Goal: Information Seeking & Learning: Learn about a topic

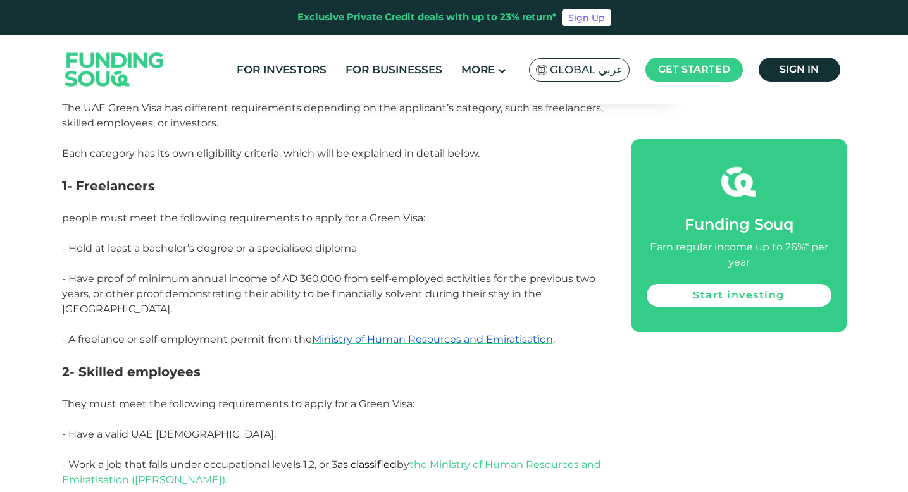
scroll to position [831, 0]
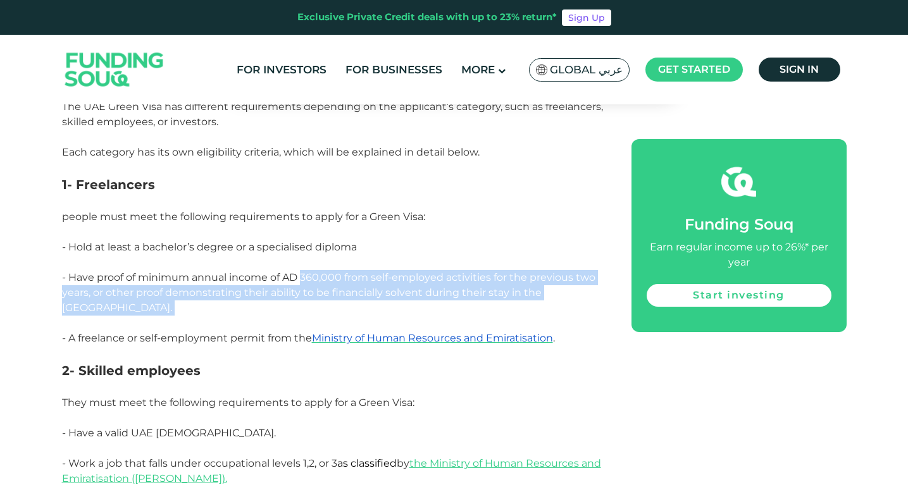
drag, startPoint x: 302, startPoint y: 275, endPoint x: 375, endPoint y: 303, distance: 77.9
click at [375, 303] on p "- Have proof of minimum annual income of AD 360,000 from self-employed activiti…" at bounding box center [332, 300] width 541 height 61
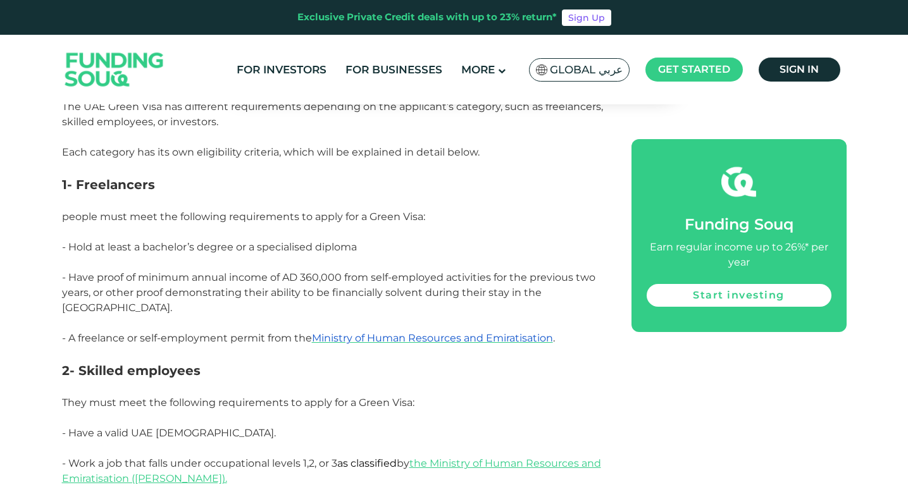
click at [230, 397] on span "They must meet the following requirements to apply for a Green Visa:" at bounding box center [238, 403] width 352 height 12
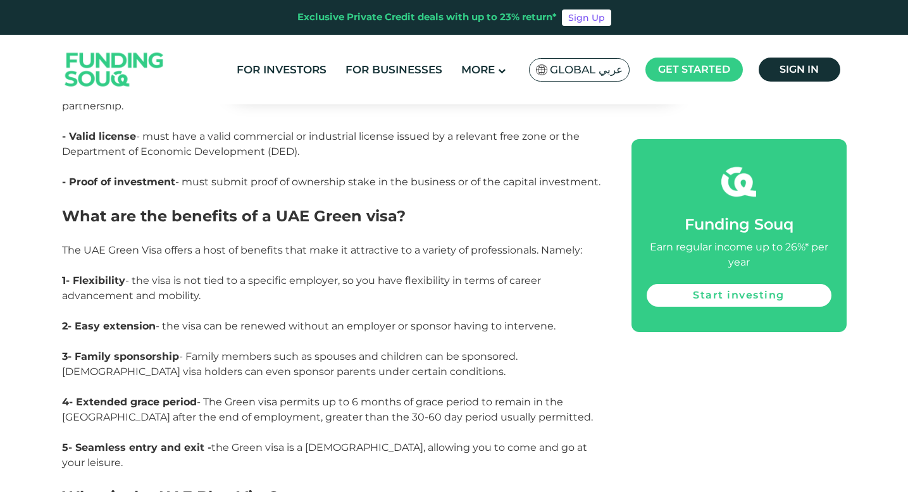
scroll to position [1414, 0]
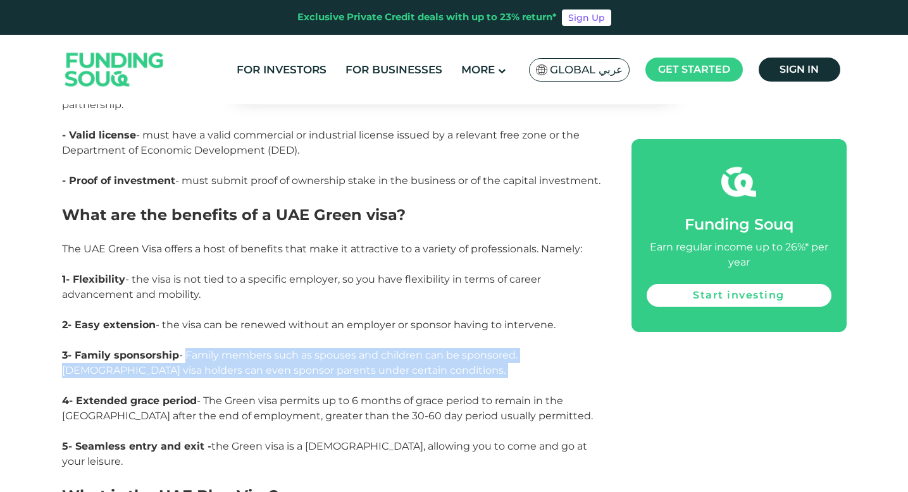
drag, startPoint x: 184, startPoint y: 340, endPoint x: 326, endPoint y: 374, distance: 146.4
click at [326, 374] on p "3- Family sponsorship - Family members such as spouses and children can be spon…" at bounding box center [332, 371] width 541 height 46
click at [416, 360] on p "3- Family sponsorship - Family members such as spouses and children can be spon…" at bounding box center [332, 371] width 541 height 46
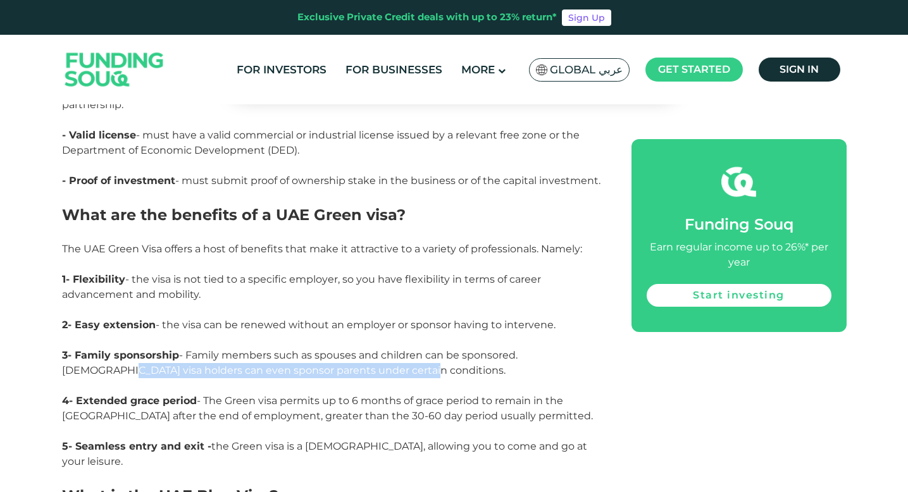
drag, startPoint x: 368, startPoint y: 353, endPoint x: 48, endPoint y: 349, distance: 319.5
click at [222, 395] on span "4- Extended grace period - The Green visa permits up to 6 months of grace perio…" at bounding box center [327, 408] width 531 height 27
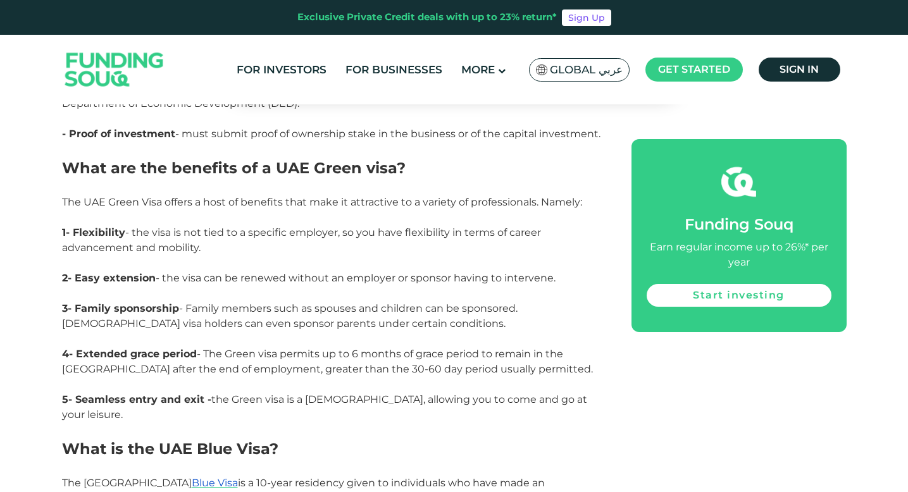
scroll to position [1464, 0]
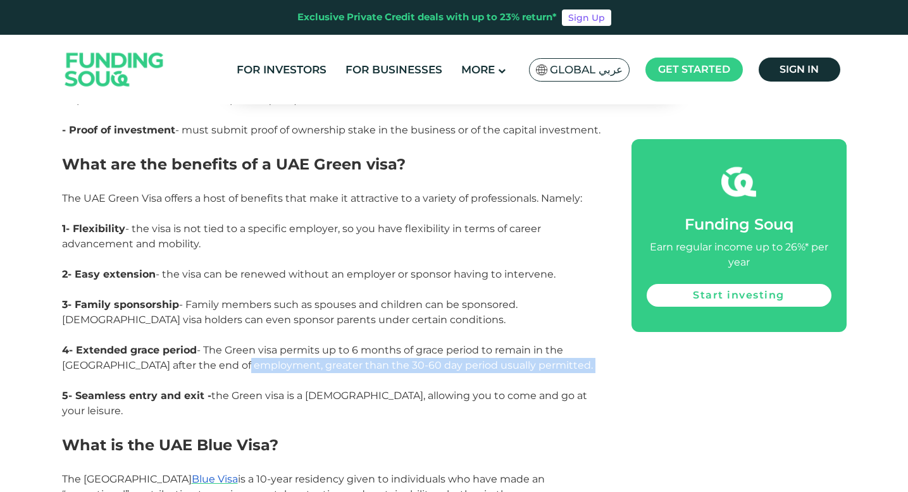
drag, startPoint x: 215, startPoint y: 354, endPoint x: 480, endPoint y: 358, distance: 265.1
click at [480, 358] on p "4- Extended grace period - The Green visa permits up to 6 months of grace perio…" at bounding box center [332, 366] width 541 height 46
click at [218, 369] on p "4- Extended grace period - The Green visa permits up to 6 months of grace perio…" at bounding box center [332, 366] width 541 height 46
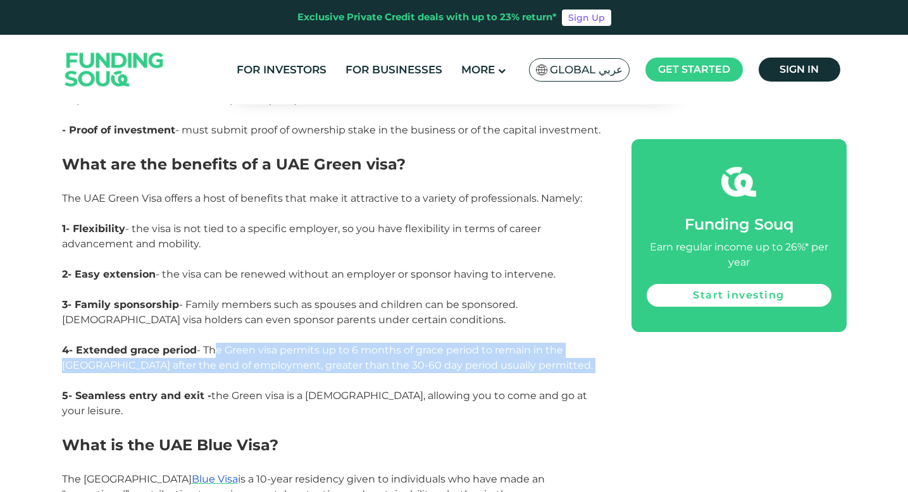
drag, startPoint x: 211, startPoint y: 333, endPoint x: 459, endPoint y: 364, distance: 249.9
click at [459, 364] on p "4- Extended grace period - The Green visa permits up to 6 months of grace perio…" at bounding box center [332, 366] width 541 height 46
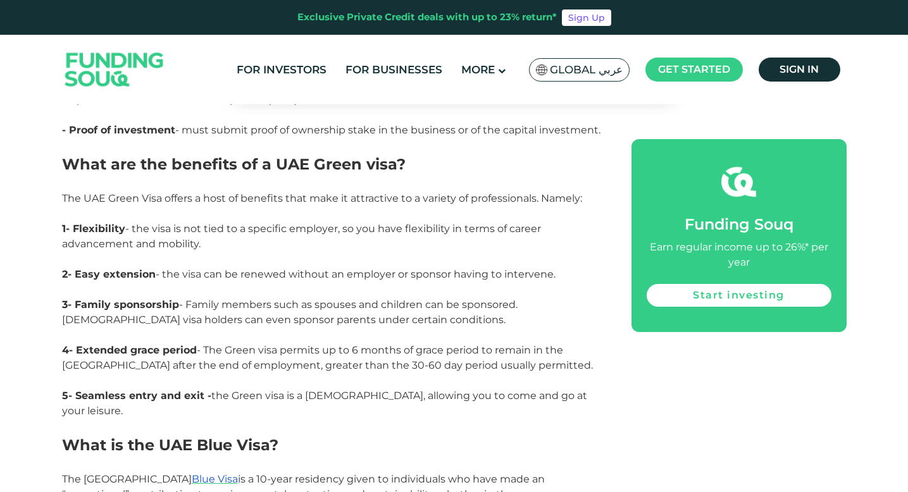
click at [249, 388] on p "5- Seamless entry and exit - the Green visa is a [DEMOGRAPHIC_DATA], allowing y…" at bounding box center [332, 403] width 541 height 30
drag, startPoint x: 211, startPoint y: 379, endPoint x: 287, endPoint y: 395, distance: 77.7
click at [287, 395] on p "5- Seamless entry and exit - the Green visa is a [DEMOGRAPHIC_DATA], allowing y…" at bounding box center [332, 403] width 541 height 30
click at [210, 419] on p at bounding box center [332, 426] width 541 height 15
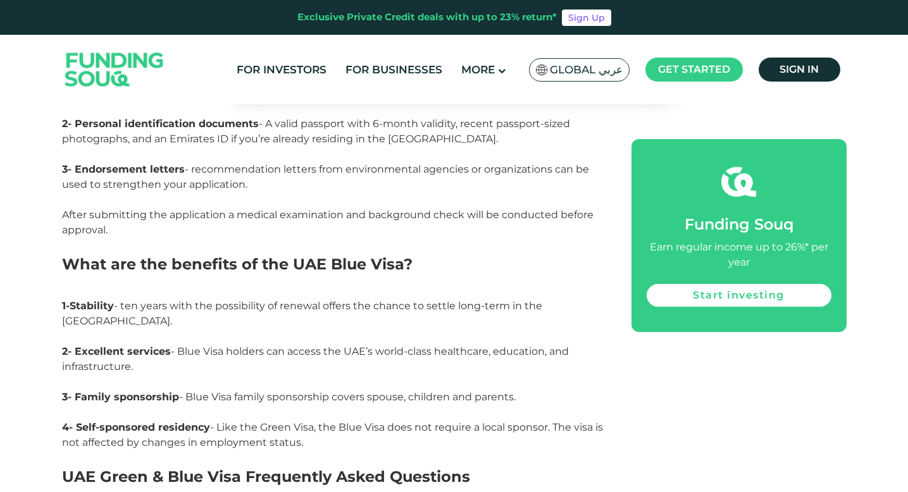
scroll to position [2306, 0]
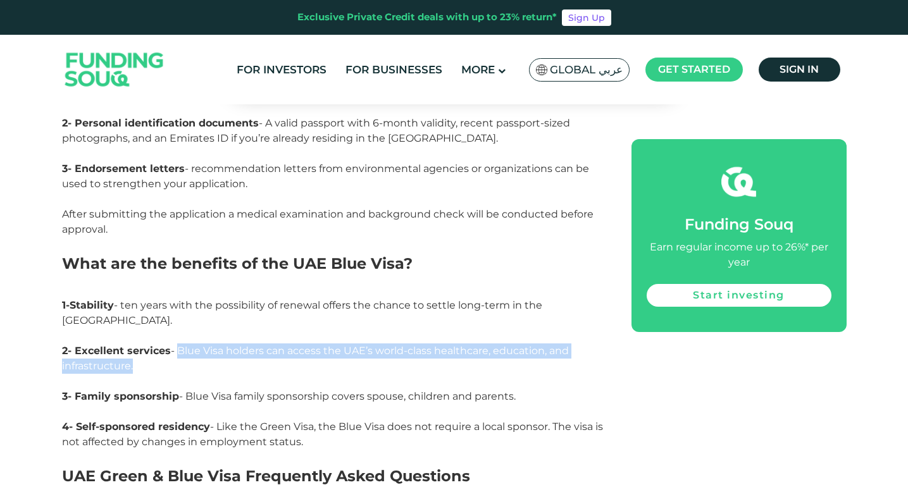
drag, startPoint x: 180, startPoint y: 300, endPoint x: 271, endPoint y: 312, distance: 92.0
click at [271, 343] on p "2- Excellent services - Blue Visa holders can access the UAE’s world-class heal…" at bounding box center [332, 366] width 541 height 46
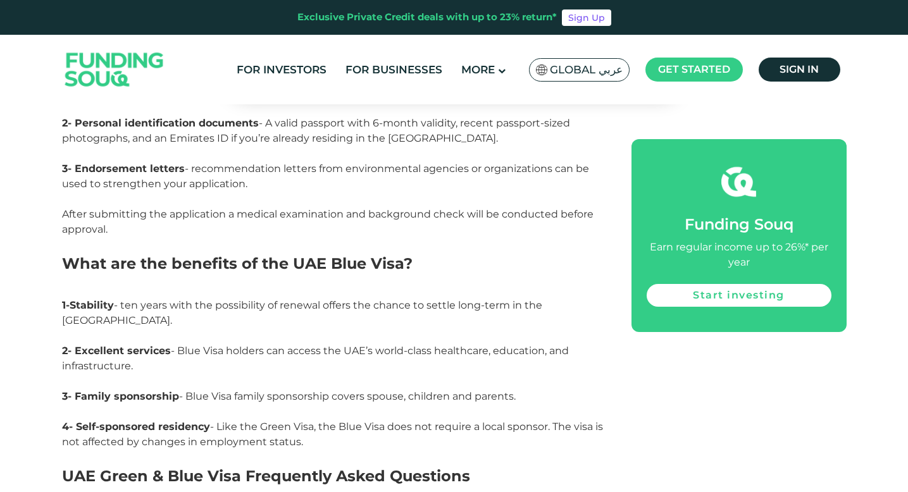
click at [270, 343] on p "2- Excellent services - Blue Visa holders can access the UAE’s world-class heal…" at bounding box center [332, 366] width 541 height 46
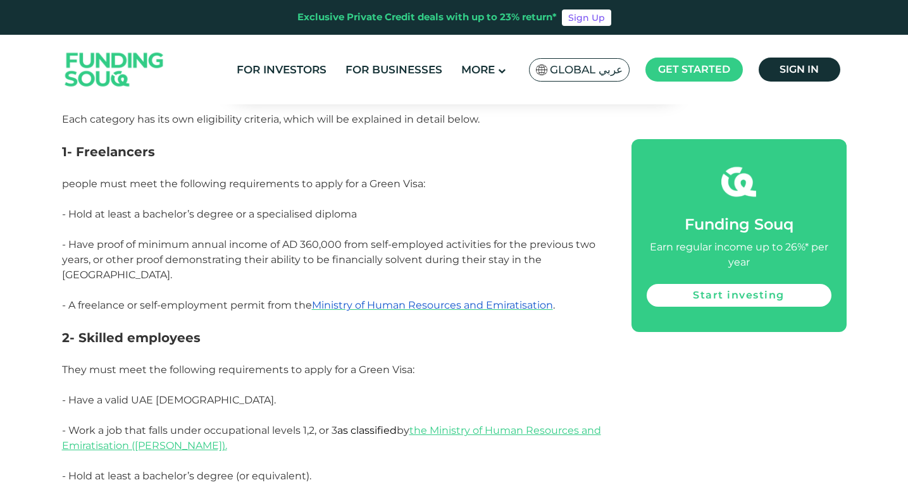
scroll to position [0, 0]
